Goal: Answer question/provide support: Share knowledge or assist other users

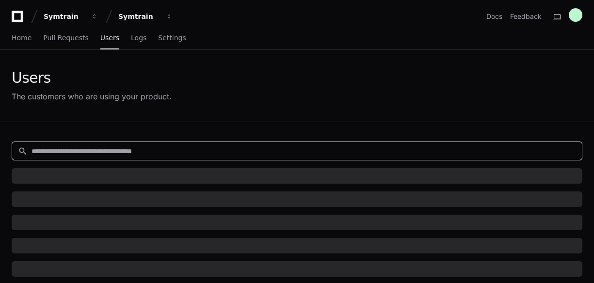
click at [86, 148] on input at bounding box center [304, 152] width 545 height 10
paste input "*******"
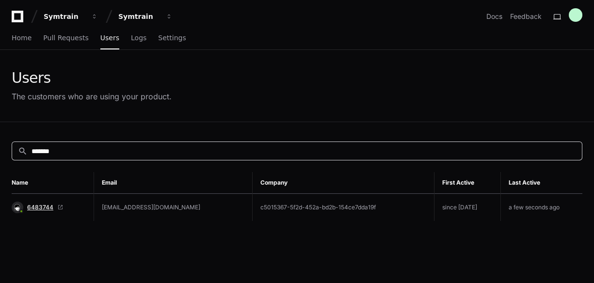
type input "*******"
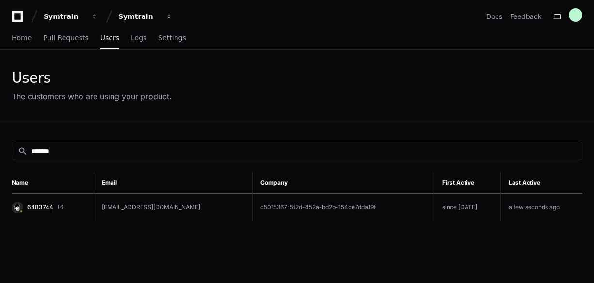
click at [33, 204] on span "6483744" at bounding box center [40, 208] width 26 height 8
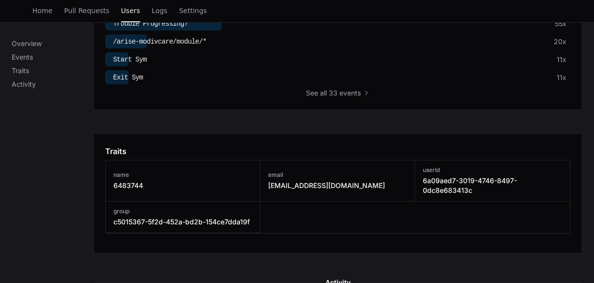
scroll to position [582, 0]
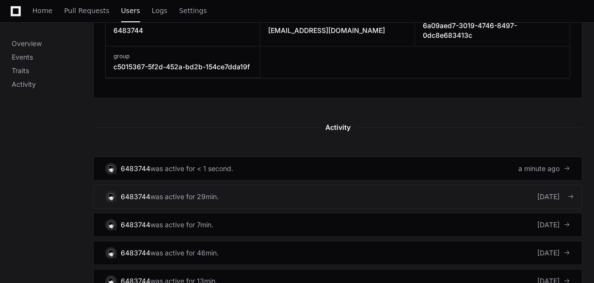
click at [293, 192] on link "6483744 was active for 29min. [DATE]" at bounding box center [338, 197] width 490 height 24
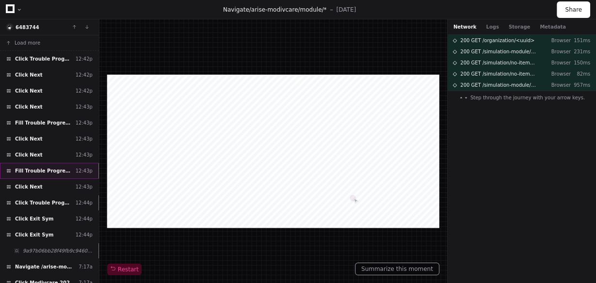
click at [63, 170] on span "Fill Trouble Progressing?" at bounding box center [43, 170] width 57 height 7
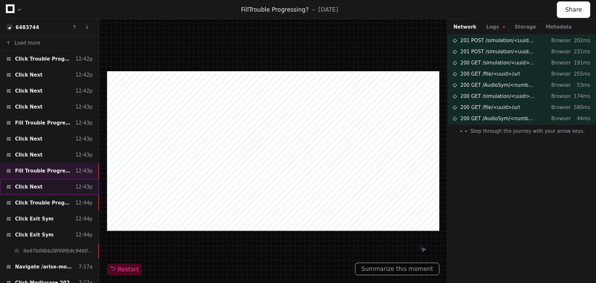
click at [50, 188] on div "Click Next 12:43p" at bounding box center [49, 187] width 99 height 16
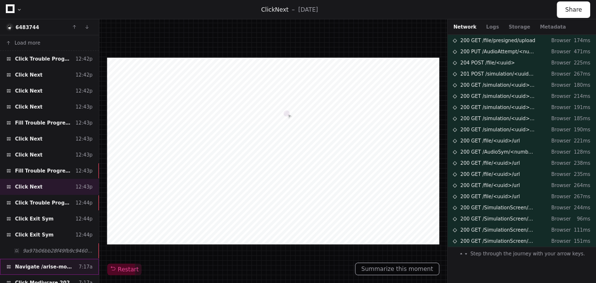
click at [71, 263] on span "Navigate /arise-modivcare" at bounding box center [45, 266] width 60 height 7
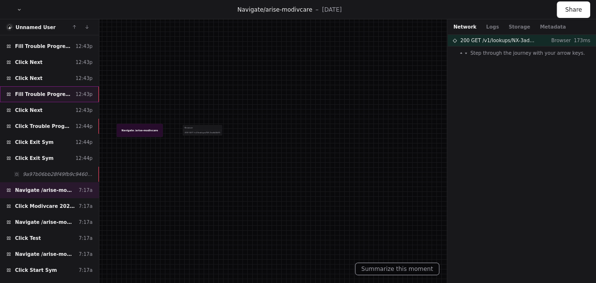
scroll to position [78, 0]
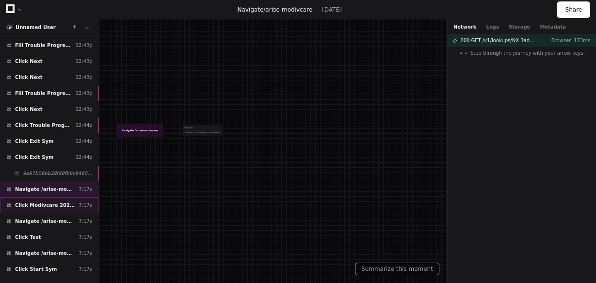
click at [55, 202] on span "Click Modivcare 2025 New Learner Syms" at bounding box center [45, 205] width 60 height 7
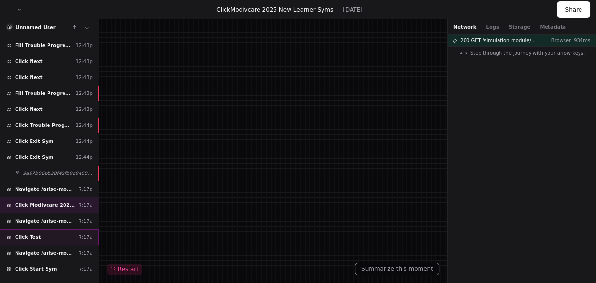
click at [48, 232] on div "Click Test 7:17a" at bounding box center [49, 237] width 99 height 16
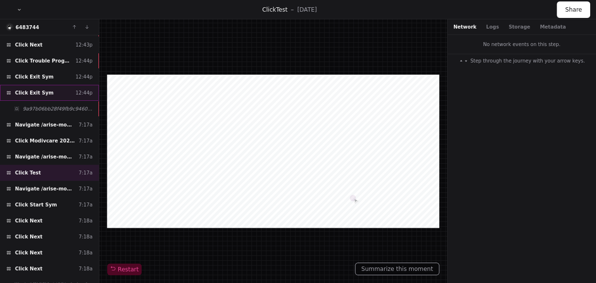
scroll to position [155, 0]
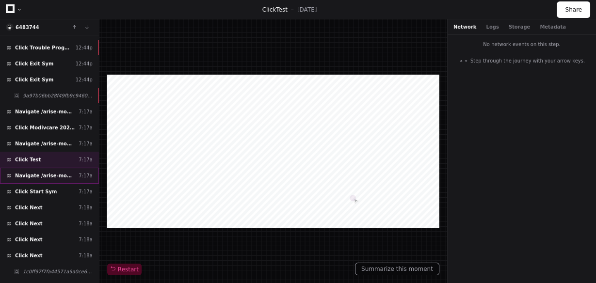
click at [52, 172] on span "Navigate /arise-modivcare/simulation/*/test" at bounding box center [45, 175] width 60 height 7
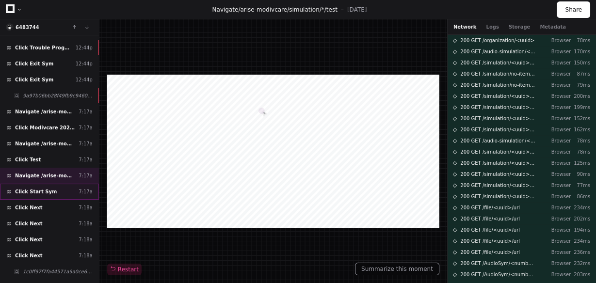
click at [68, 186] on div "Click Start Sym 7:17a" at bounding box center [49, 192] width 99 height 16
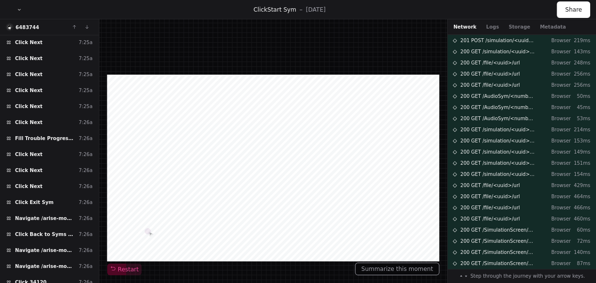
scroll to position [970, 0]
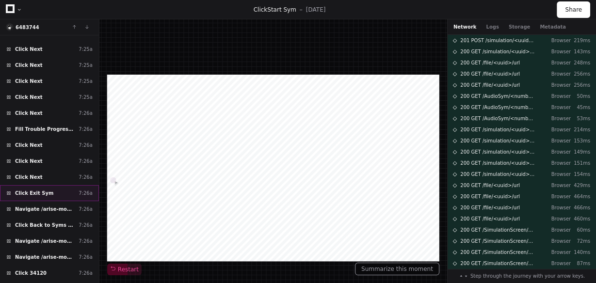
click at [60, 185] on div "Click Exit Sym 7:26a" at bounding box center [49, 193] width 99 height 16
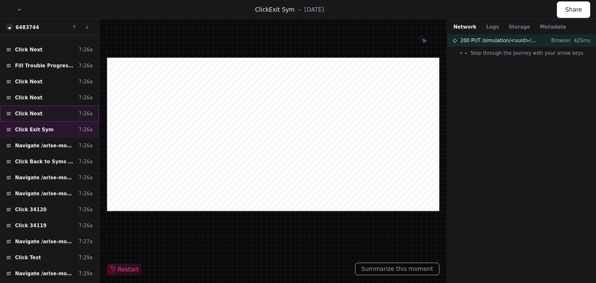
scroll to position [1048, 0]
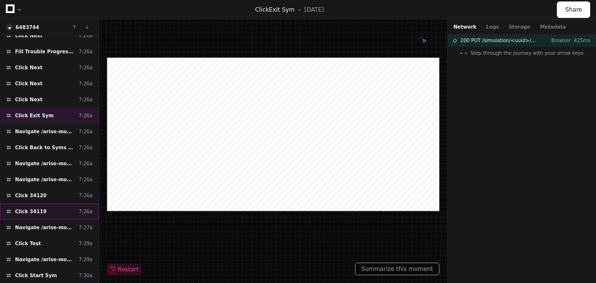
click at [23, 208] on span "Click 34119" at bounding box center [31, 211] width 32 height 7
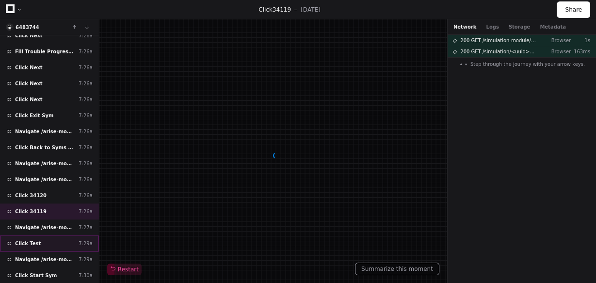
click at [41, 236] on div "Click Test 7:29a" at bounding box center [49, 244] width 99 height 16
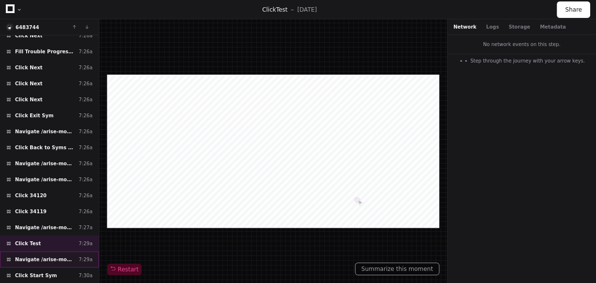
click at [64, 256] on span "Navigate /arise-modivcare/simulation/*/test" at bounding box center [45, 259] width 60 height 7
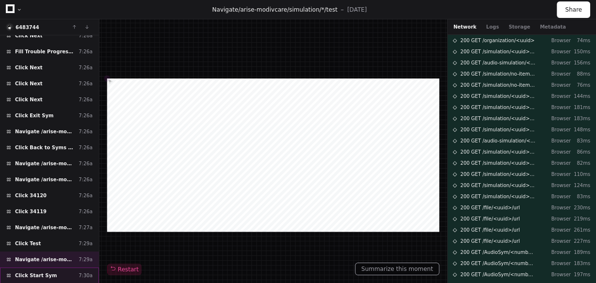
click at [52, 268] on div "Click Start Sym 7:30a" at bounding box center [49, 276] width 99 height 16
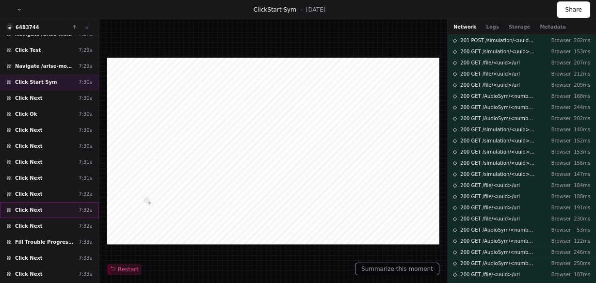
scroll to position [1242, 0]
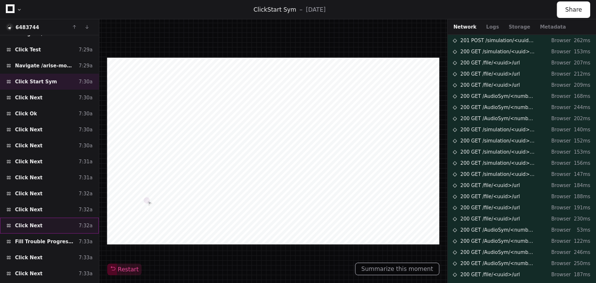
click at [53, 218] on div "Click Next 7:32a" at bounding box center [49, 226] width 99 height 16
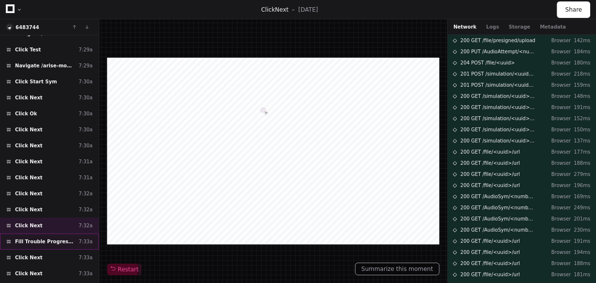
click at [75, 234] on div "Fill Trouble Progressing? 7:33a" at bounding box center [49, 242] width 99 height 16
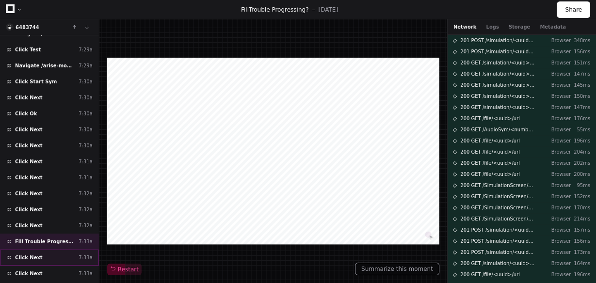
click at [51, 250] on div "Click Next 7:33a" at bounding box center [49, 258] width 99 height 16
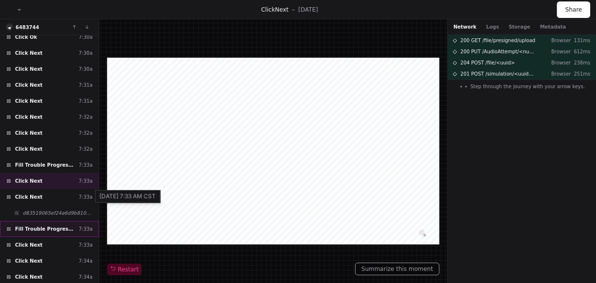
scroll to position [1320, 0]
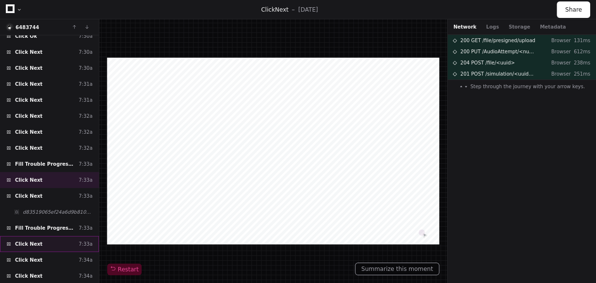
click at [49, 236] on div "Click Next 7:33a" at bounding box center [49, 244] width 99 height 16
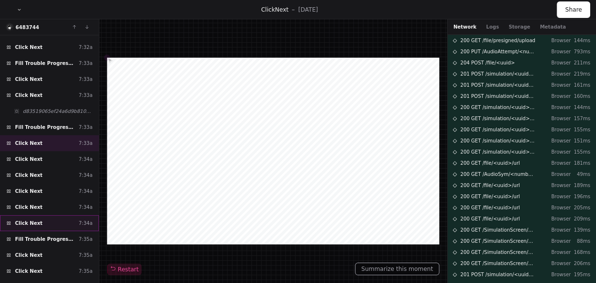
scroll to position [1436, 0]
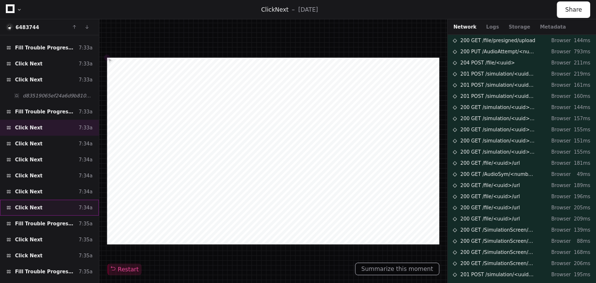
click at [56, 248] on div "Click Next 7:35a" at bounding box center [49, 256] width 99 height 16
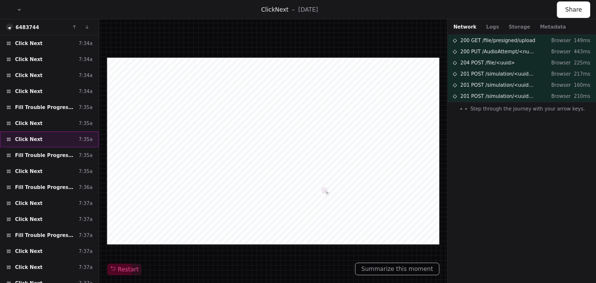
scroll to position [1553, 0]
click at [55, 228] on div "Fill Trouble Progressing? 7:37a" at bounding box center [49, 236] width 99 height 16
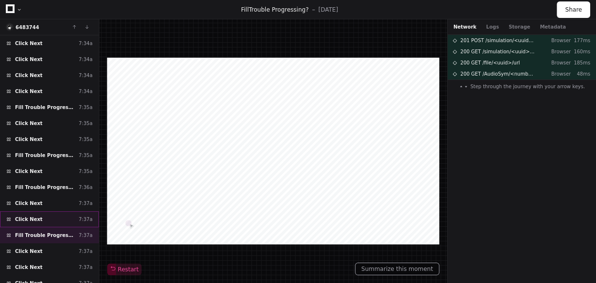
click at [54, 212] on div "Click Next 7:37a" at bounding box center [49, 220] width 99 height 16
click at [53, 232] on span "Fill Trouble Progressing?" at bounding box center [45, 235] width 60 height 7
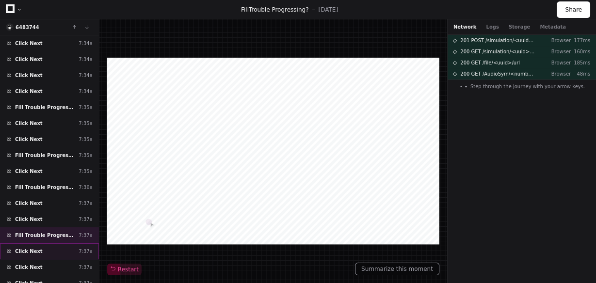
click at [52, 244] on div "Click Next 7:37a" at bounding box center [49, 252] width 99 height 16
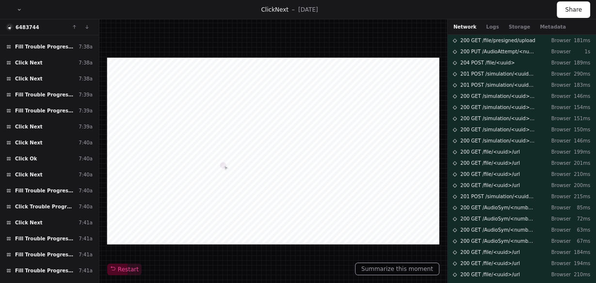
scroll to position [1824, 0]
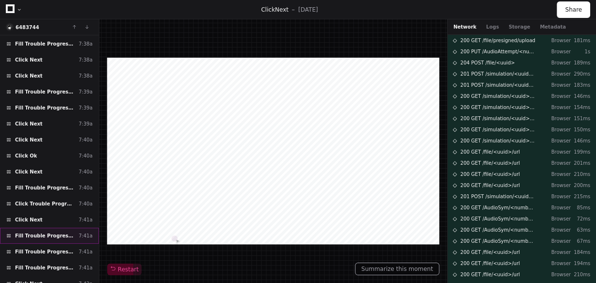
click at [55, 232] on span "Fill Trouble Progressing?" at bounding box center [45, 235] width 60 height 7
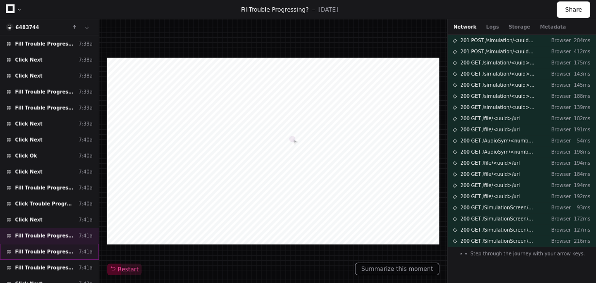
click at [54, 248] on span "Fill Trouble Progressing?" at bounding box center [45, 251] width 60 height 7
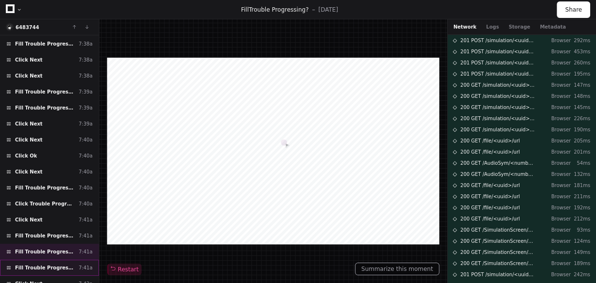
click at [53, 264] on span "Fill Trouble Progressing?" at bounding box center [45, 267] width 60 height 7
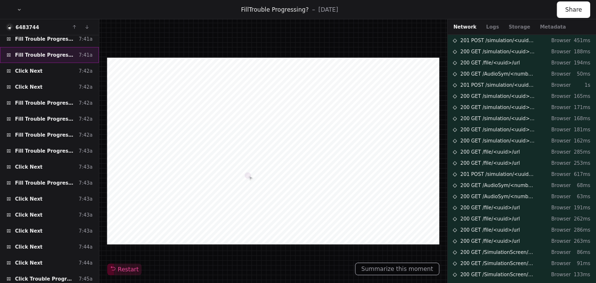
scroll to position [2057, 0]
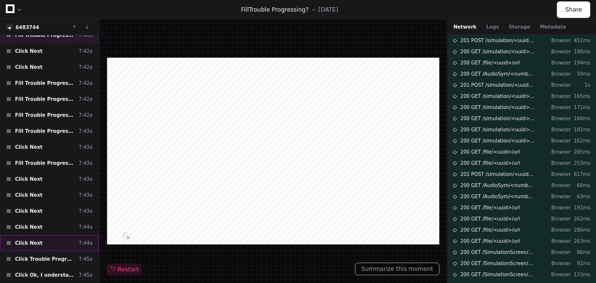
click at [53, 235] on div "Click Next 7:44a" at bounding box center [49, 243] width 99 height 16
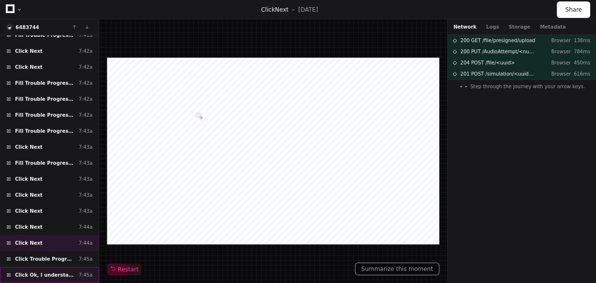
click at [60, 272] on span "Click Ok, I understand" at bounding box center [45, 275] width 60 height 7
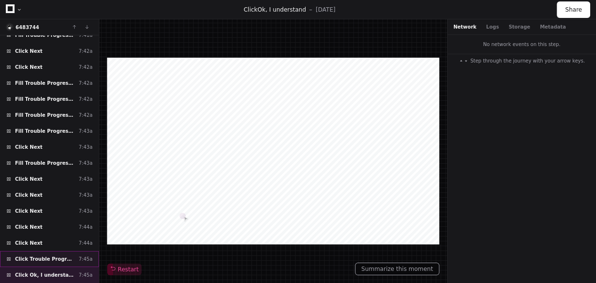
click at [60, 256] on span "Click Trouble Progressing?" at bounding box center [45, 259] width 60 height 7
click at [51, 267] on div "Click Ok, I understand 7:45a" at bounding box center [49, 275] width 99 height 16
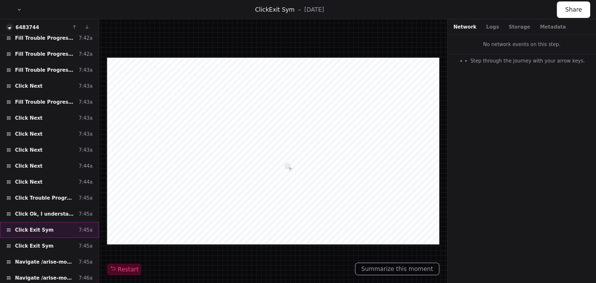
scroll to position [2135, 0]
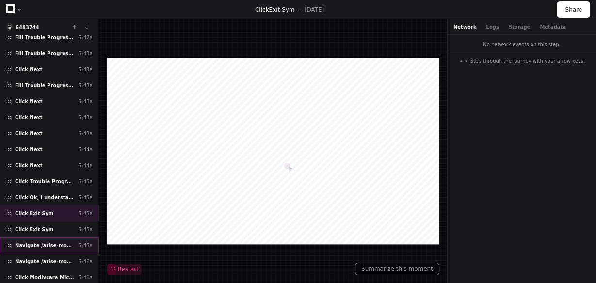
click at [45, 242] on span "Navigate /arise-modivcare/module/*" at bounding box center [45, 245] width 60 height 7
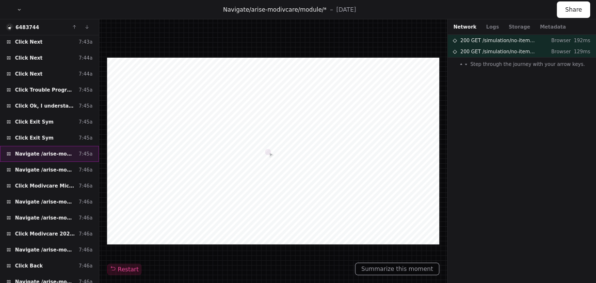
scroll to position [2251, 0]
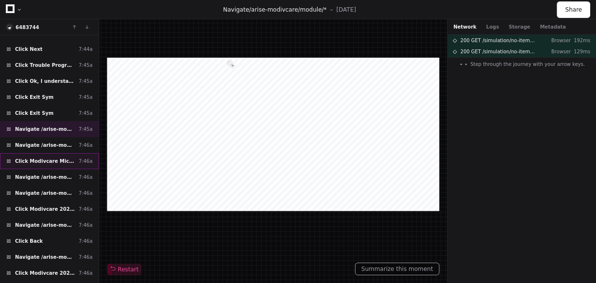
click at [64, 153] on div "Click Modivcare MicroSyms 2025 7:46a" at bounding box center [49, 161] width 99 height 16
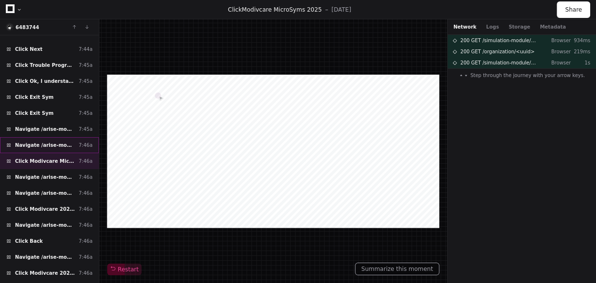
click at [63, 137] on div "Navigate /arise-modivcare/ (Home) 7:46a" at bounding box center [49, 145] width 99 height 16
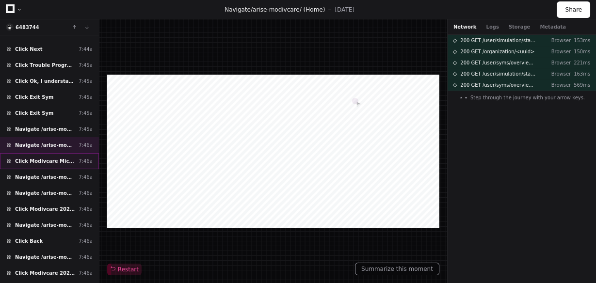
click at [62, 158] on span "Click Modivcare MicroSyms 2025" at bounding box center [45, 161] width 60 height 7
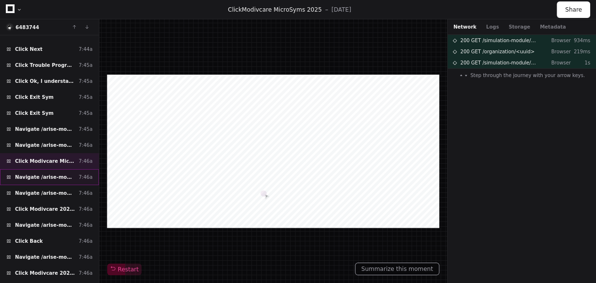
click at [61, 174] on span "Navigate /arise-modivcare/module/*" at bounding box center [45, 177] width 60 height 7
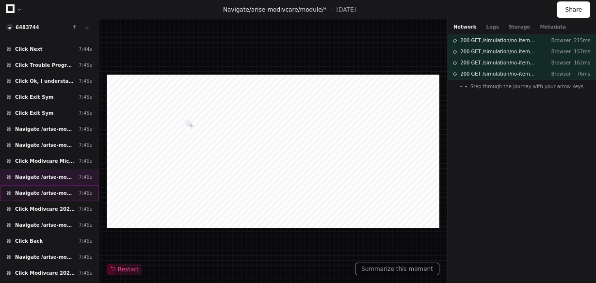
click at [64, 190] on span "Navigate /arise-modivcare/my-syms (My Exercises)" at bounding box center [45, 193] width 60 height 7
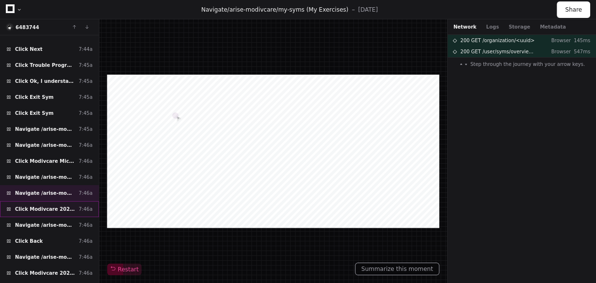
click at [63, 206] on span "Click Modivcare 2025 New Learner Syms" at bounding box center [45, 209] width 60 height 7
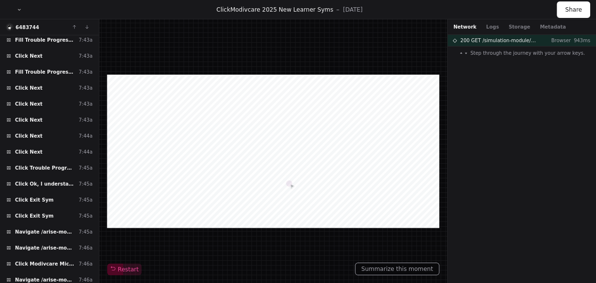
scroll to position [2135, 0]
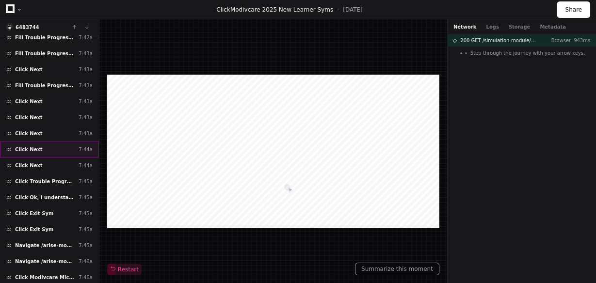
click at [39, 142] on div "Click Next 7:44a" at bounding box center [49, 150] width 99 height 16
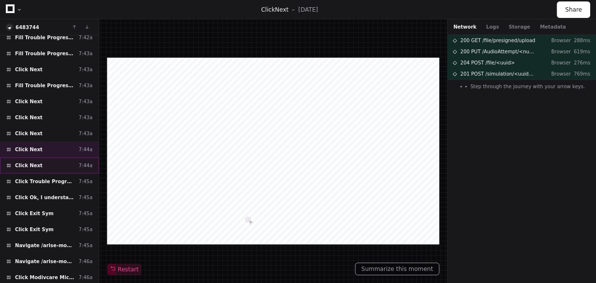
click at [47, 158] on div "Click Next 7:44a" at bounding box center [49, 166] width 99 height 16
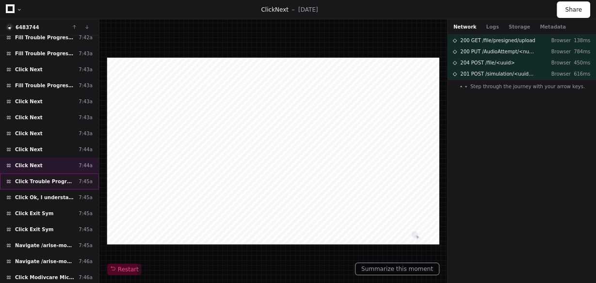
click at [45, 174] on div "Click Trouble Progressing? 7:45a" at bounding box center [49, 182] width 99 height 16
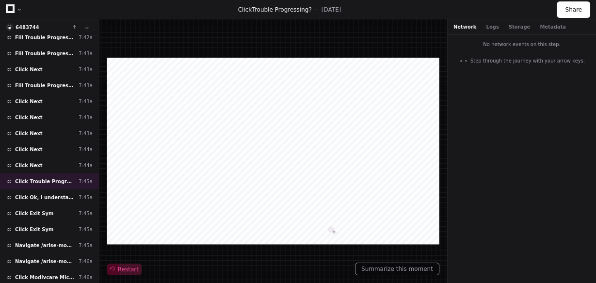
click at [111, 267] on span at bounding box center [113, 270] width 10 height 10
